Goal: Information Seeking & Learning: Learn about a topic

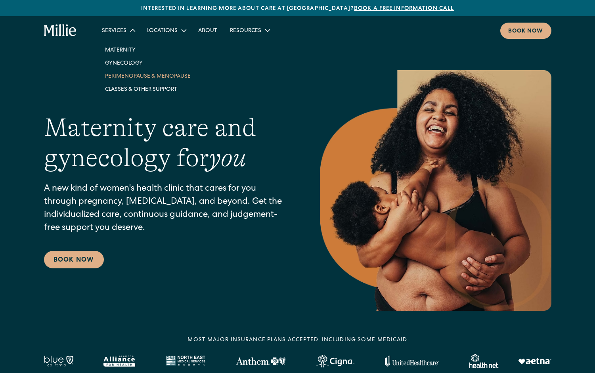
click at [134, 77] on link "Perimenopause & Menopause" at bounding box center [148, 75] width 98 height 13
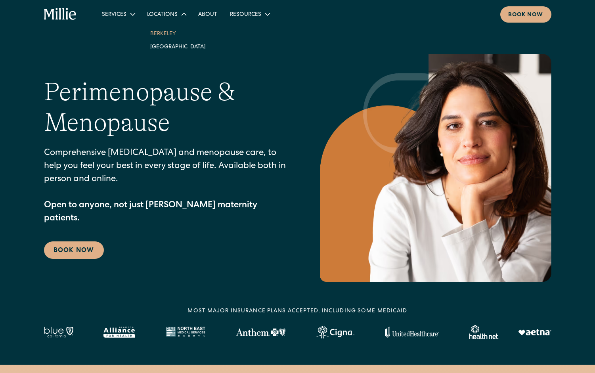
click at [165, 38] on link "Berkeley" at bounding box center [178, 33] width 68 height 13
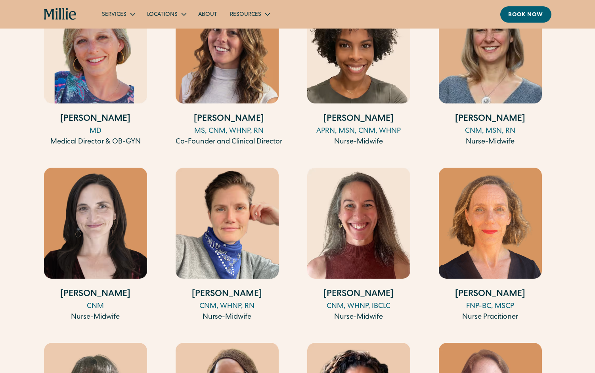
scroll to position [871, 0]
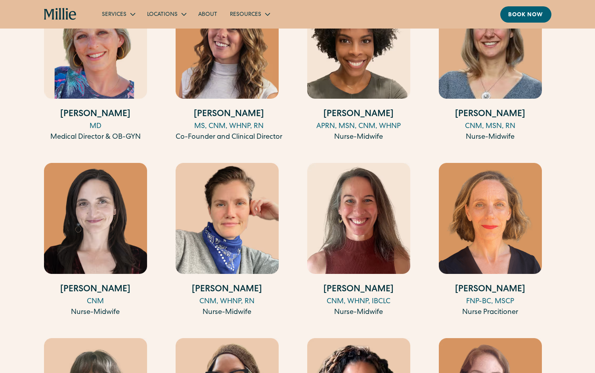
click at [503, 207] on img at bounding box center [490, 218] width 103 height 111
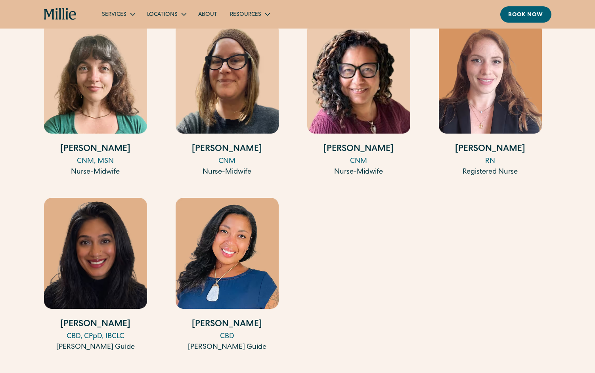
scroll to position [1208, 0]
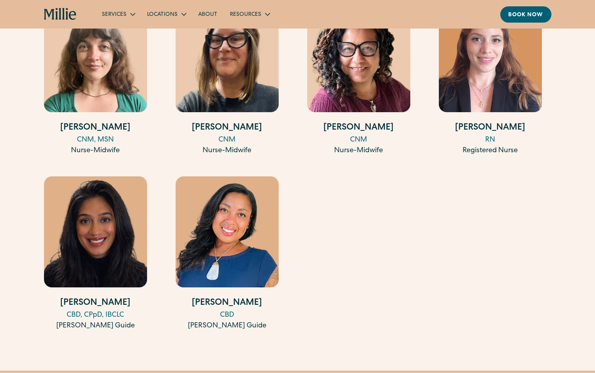
click at [118, 225] on img at bounding box center [95, 232] width 103 height 111
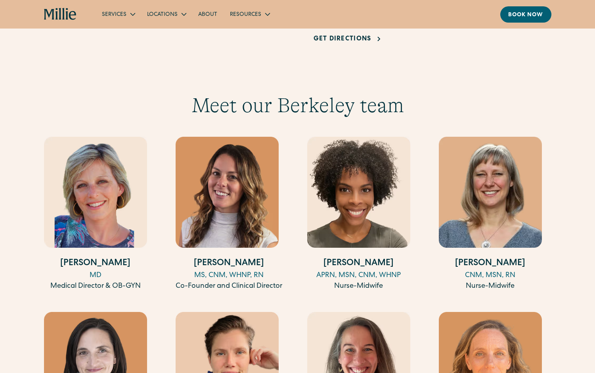
scroll to position [762, 0]
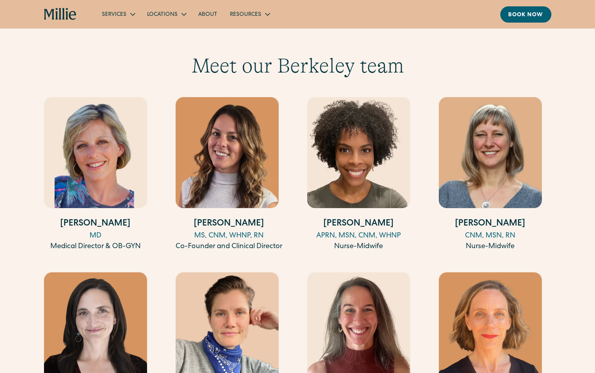
click at [127, 154] on img at bounding box center [95, 152] width 103 height 111
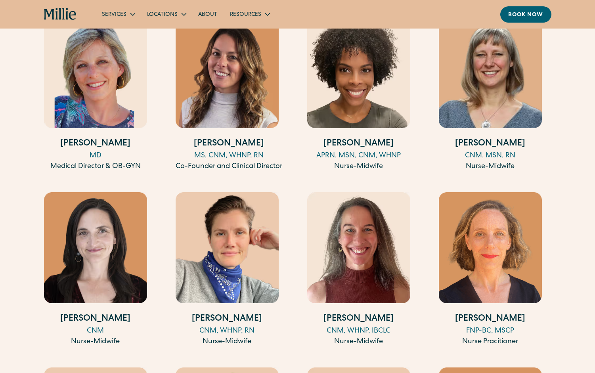
scroll to position [846, 0]
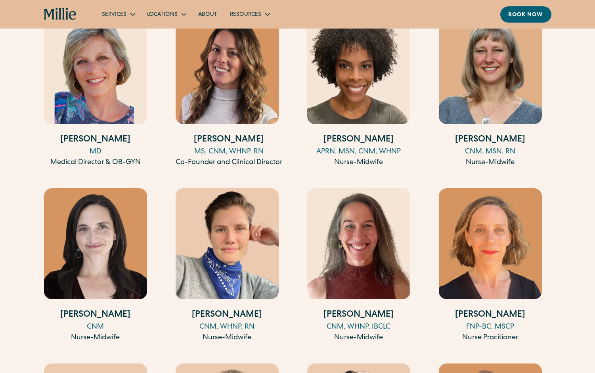
click at [483, 246] on img at bounding box center [490, 243] width 103 height 111
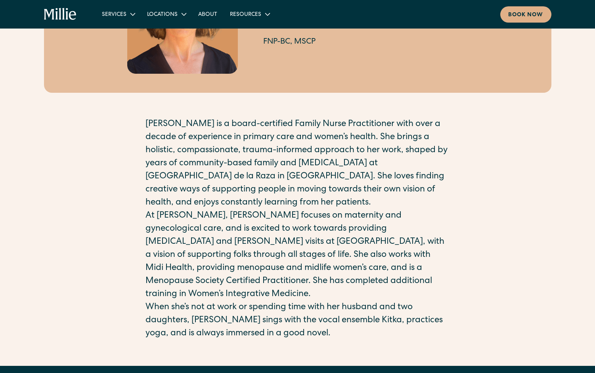
scroll to position [119, 0]
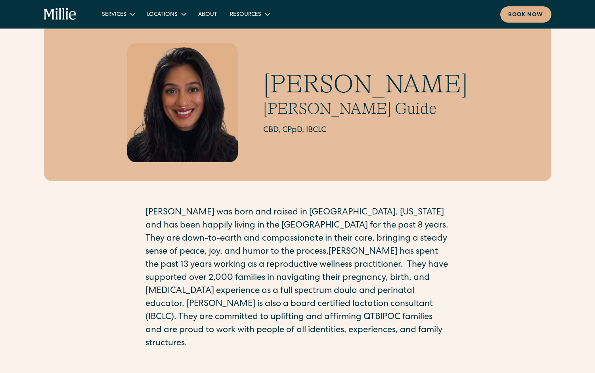
scroll to position [30, 0]
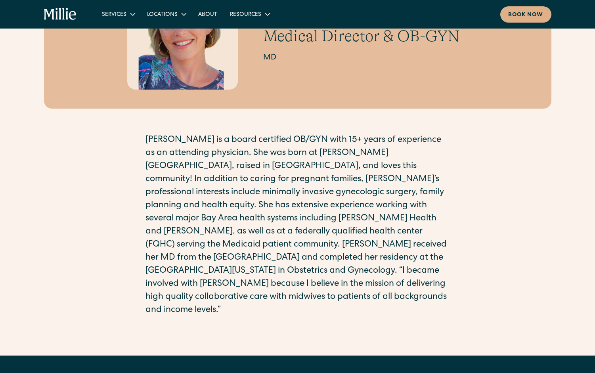
scroll to position [125, 0]
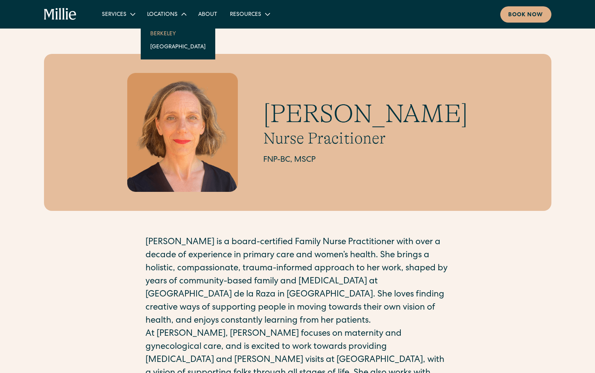
click at [167, 33] on link "Berkeley" at bounding box center [178, 33] width 68 height 13
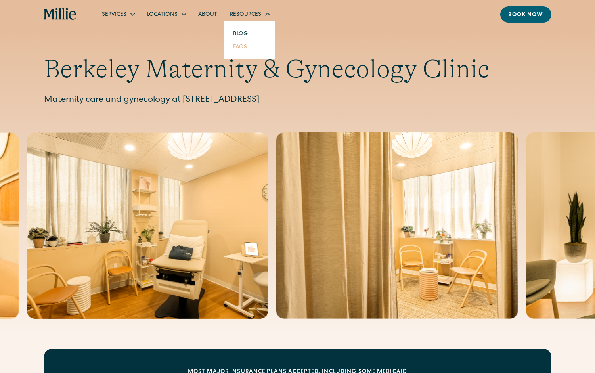
click at [242, 47] on link "FAQs" at bounding box center [240, 46] width 27 height 13
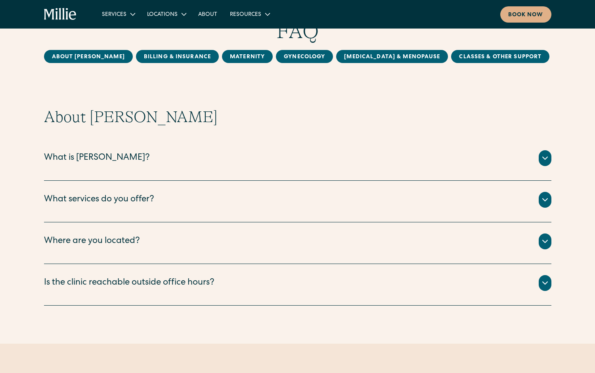
scroll to position [58, 0]
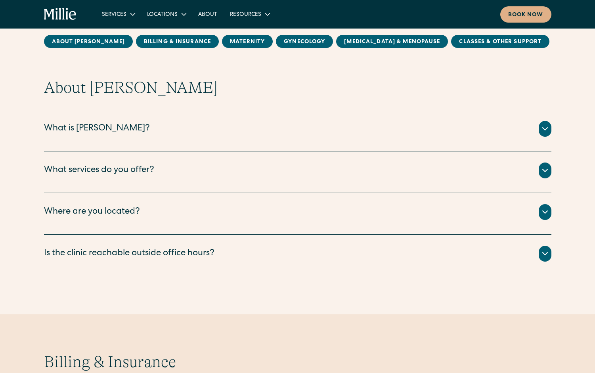
click at [543, 132] on icon at bounding box center [546, 129] width 10 height 10
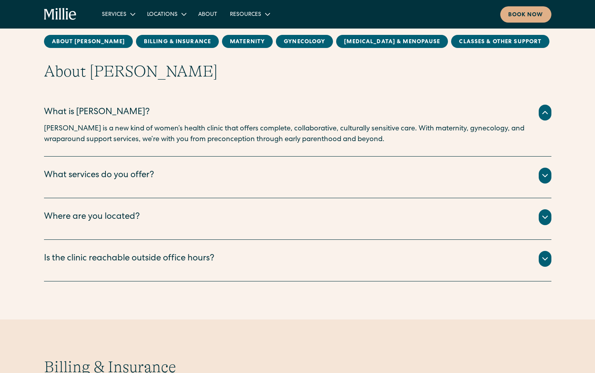
scroll to position [94, 0]
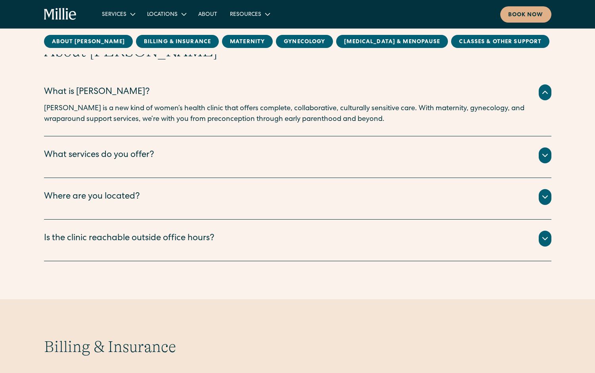
click at [547, 155] on icon at bounding box center [546, 156] width 10 height 10
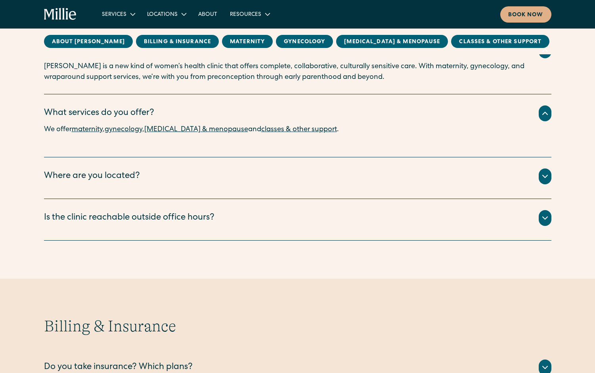
scroll to position [138, 0]
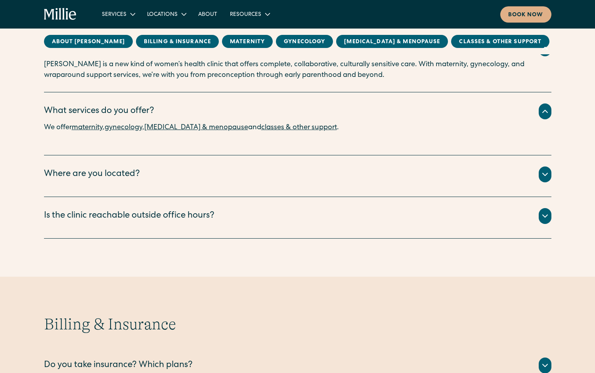
click at [546, 172] on icon at bounding box center [546, 175] width 10 height 10
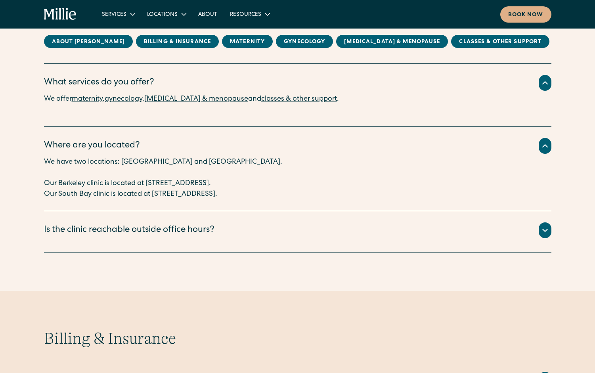
scroll to position [184, 0]
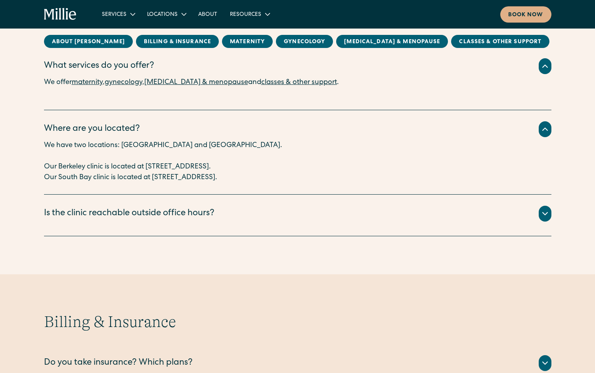
drag, startPoint x: 148, startPoint y: 168, endPoint x: 311, endPoint y: 167, distance: 162.6
click at [311, 167] on p "Our Berkeley clinic is located at 2999 Regent Street, Suite 524, Berkeley, CA 9…" at bounding box center [298, 167] width 508 height 11
copy p "2999 Regent Street, Suite 524, Berkeley, CA 94705"
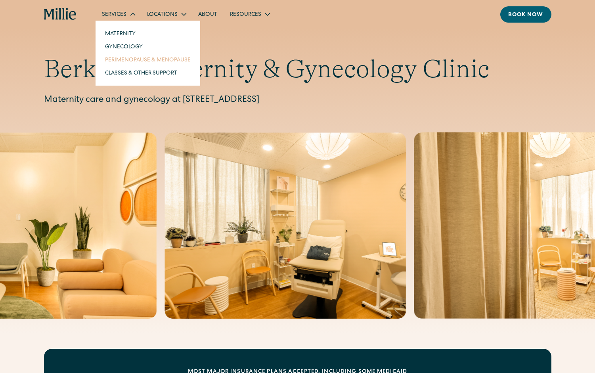
click at [130, 57] on link "Perimenopause & Menopause" at bounding box center [148, 59] width 98 height 13
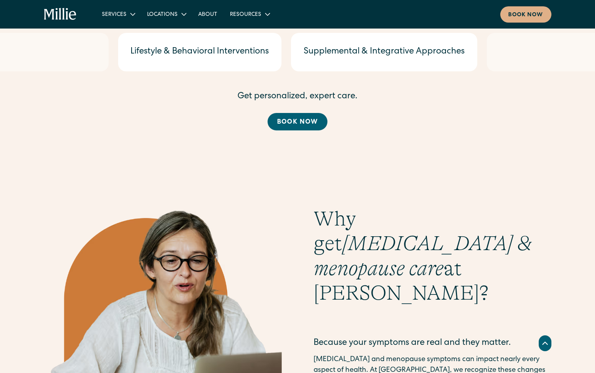
scroll to position [1304, 0]
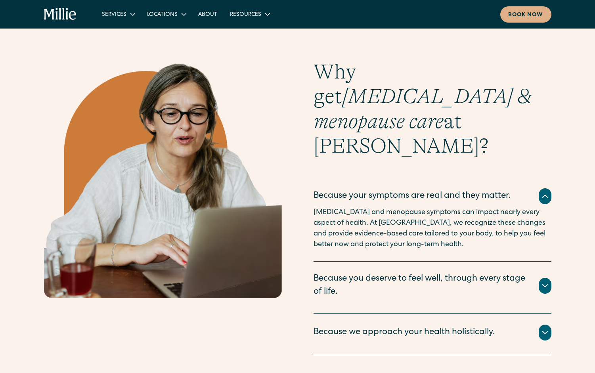
click at [553, 267] on div "Why get perimenopause & menopause care at Millie? Because your symptoms are rea…" at bounding box center [297, 224] width 595 height 328
click at [547, 328] on icon at bounding box center [546, 333] width 10 height 10
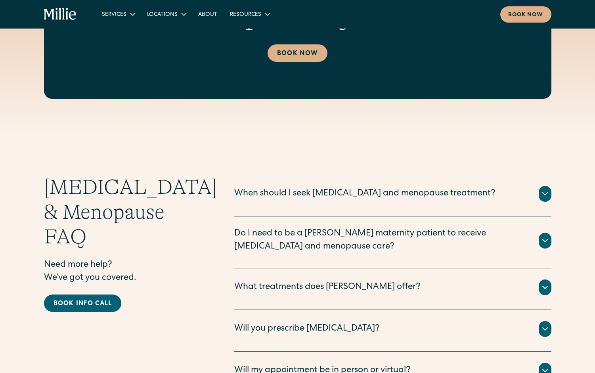
scroll to position [2069, 0]
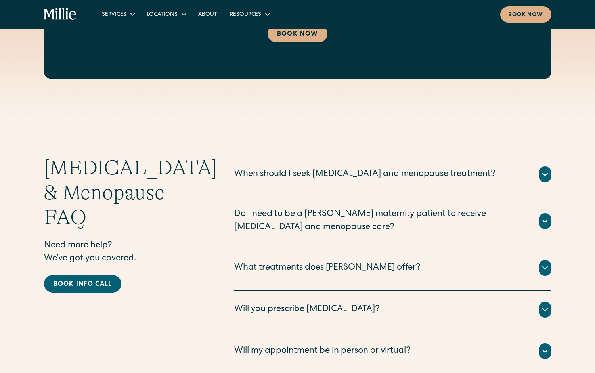
click at [543, 220] on icon at bounding box center [545, 221] width 5 height 2
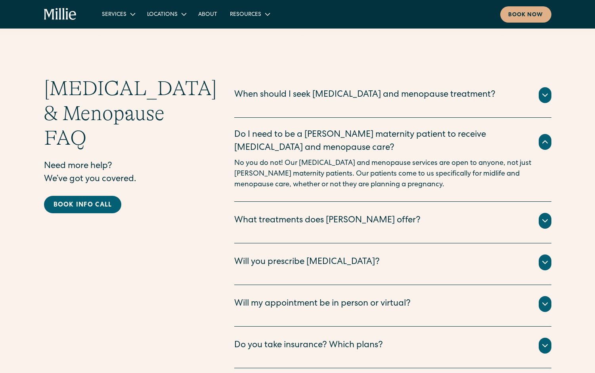
scroll to position [2155, 0]
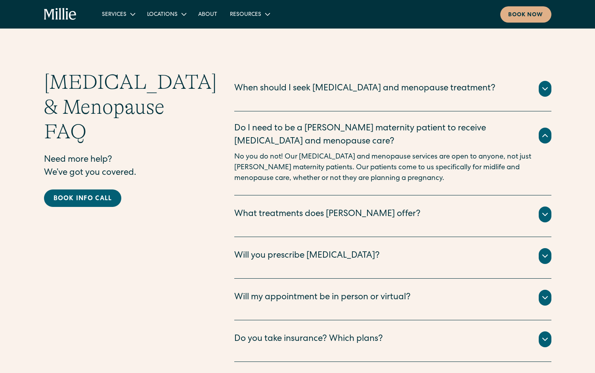
click at [546, 210] on icon at bounding box center [546, 215] width 10 height 10
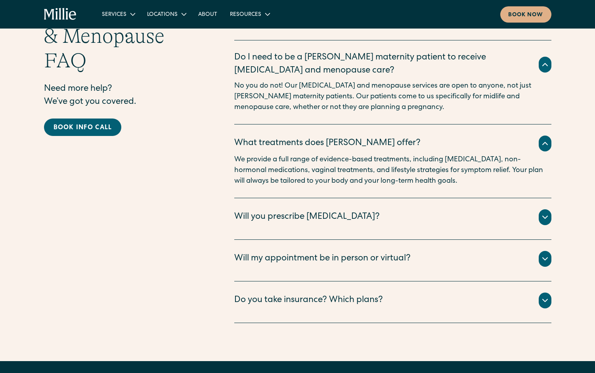
scroll to position [2227, 0]
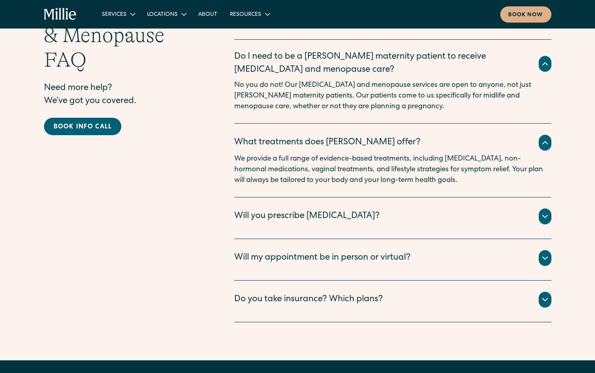
click at [546, 212] on icon at bounding box center [546, 217] width 10 height 10
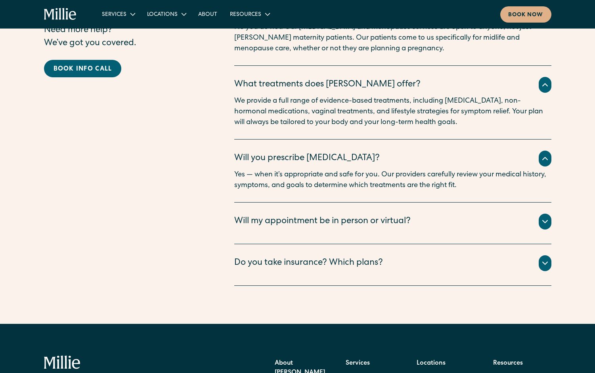
scroll to position [2289, 0]
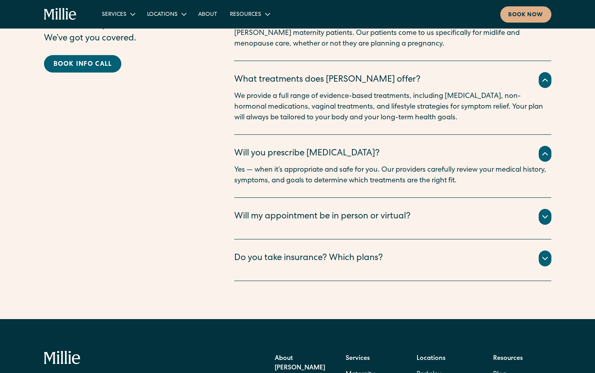
click at [546, 212] on icon at bounding box center [546, 217] width 10 height 10
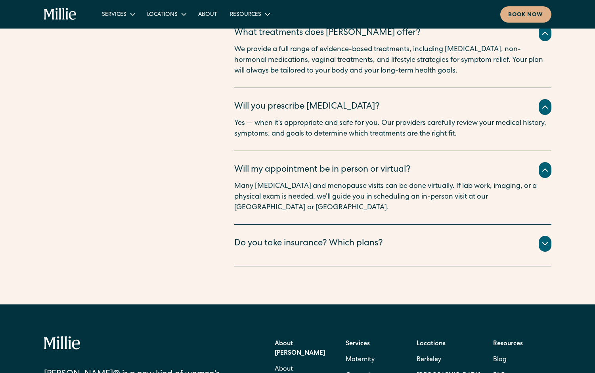
scroll to position [2342, 0]
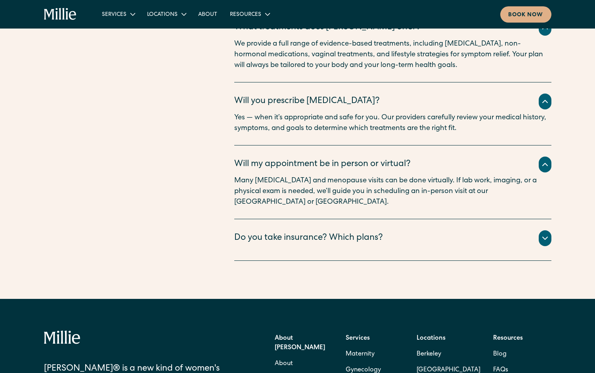
click at [543, 234] on icon at bounding box center [546, 239] width 10 height 10
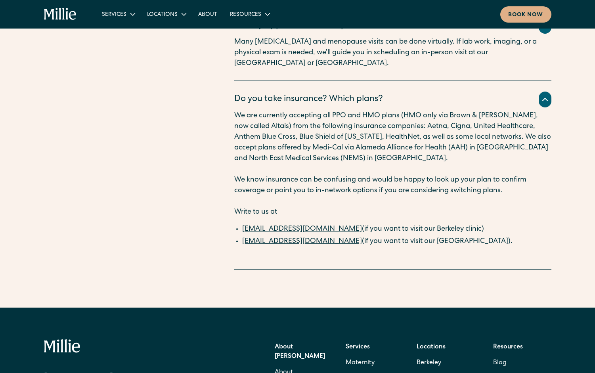
scroll to position [2552, 0]
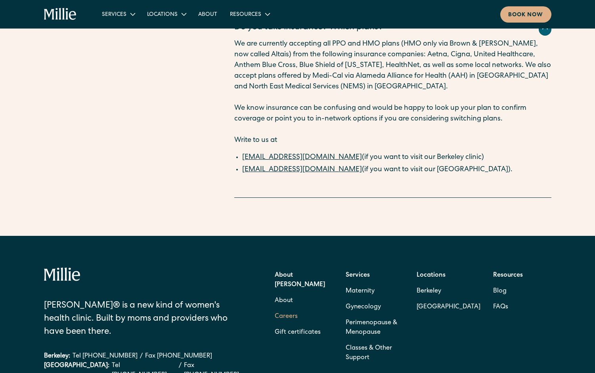
click at [287, 309] on link "Careers" at bounding box center [286, 317] width 23 height 16
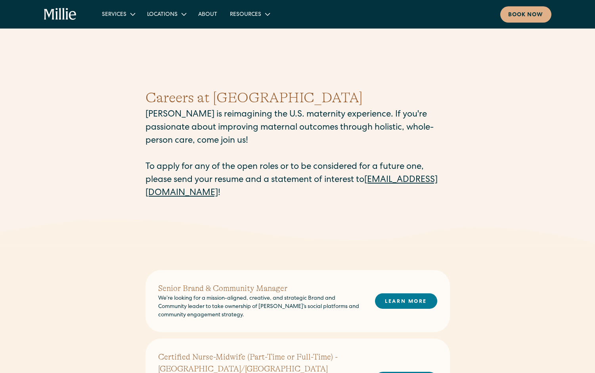
click at [61, 13] on icon "home" at bounding box center [60, 14] width 33 height 13
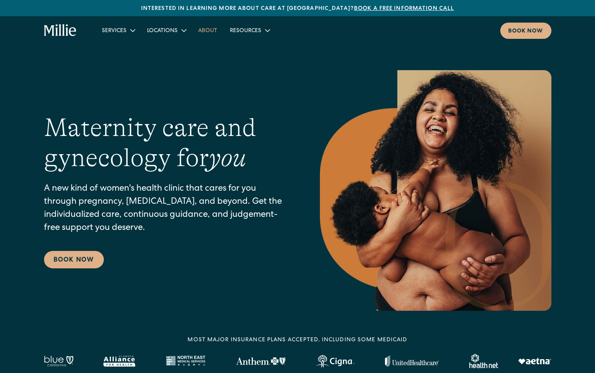
click at [205, 33] on link "About" at bounding box center [208, 30] width 32 height 13
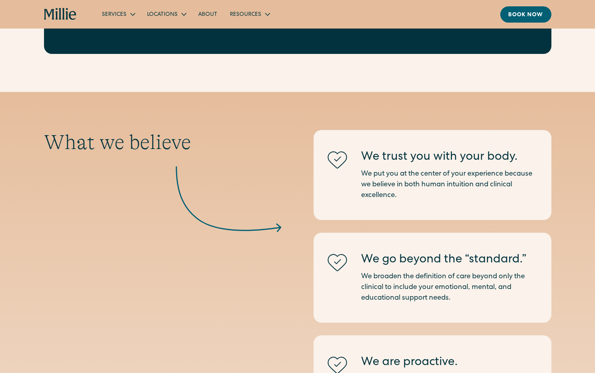
scroll to position [577, 0]
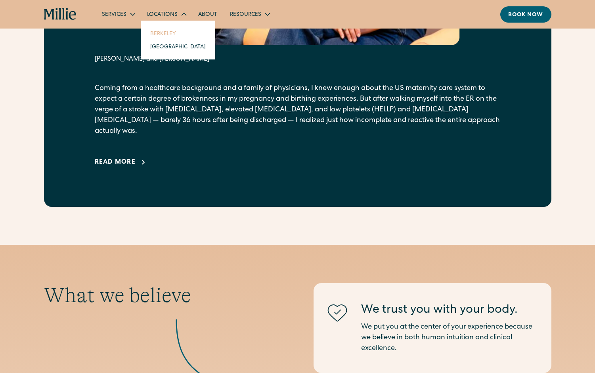
click at [166, 32] on link "Berkeley" at bounding box center [178, 33] width 68 height 13
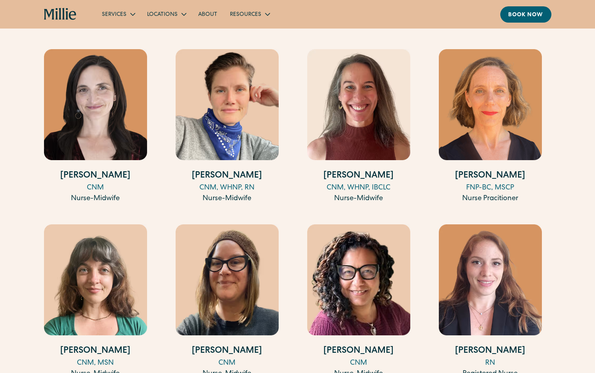
scroll to position [1041, 0]
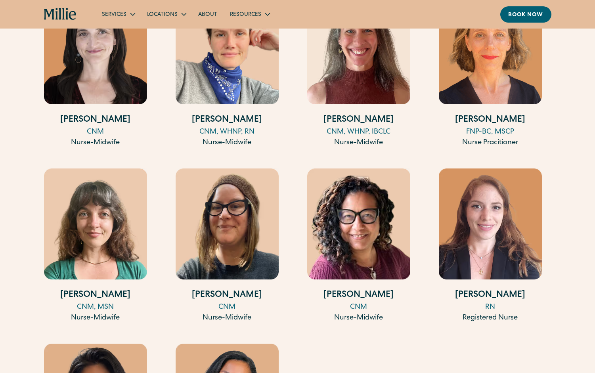
click at [475, 81] on img at bounding box center [490, 48] width 103 height 111
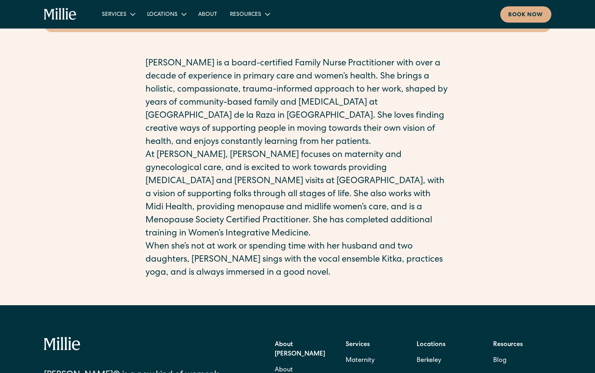
scroll to position [199, 0]
